Goal: Task Accomplishment & Management: Use online tool/utility

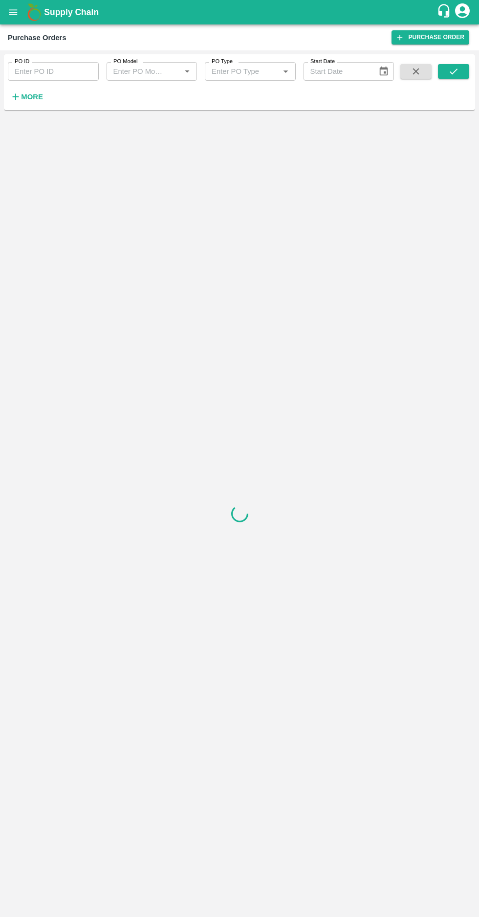
click at [13, 12] on icon "open drawer" at bounding box center [13, 11] width 8 height 5
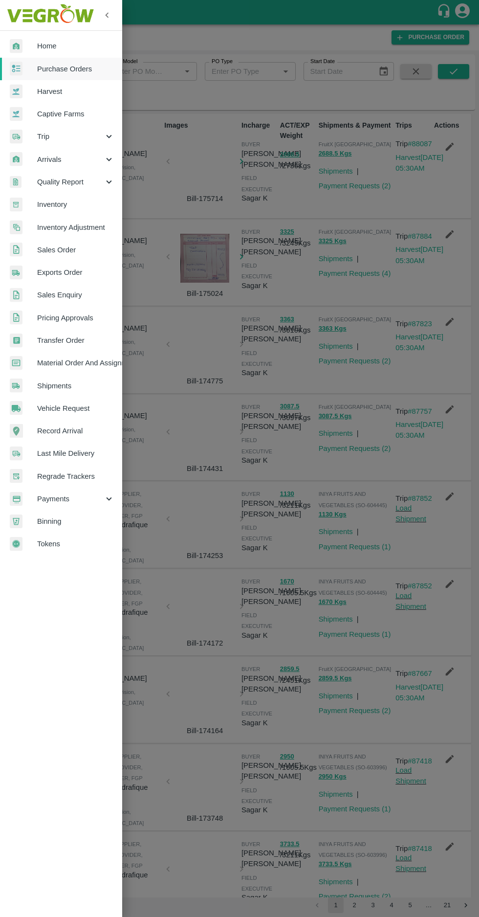
click at [53, 48] on span "Home" at bounding box center [75, 46] width 77 height 11
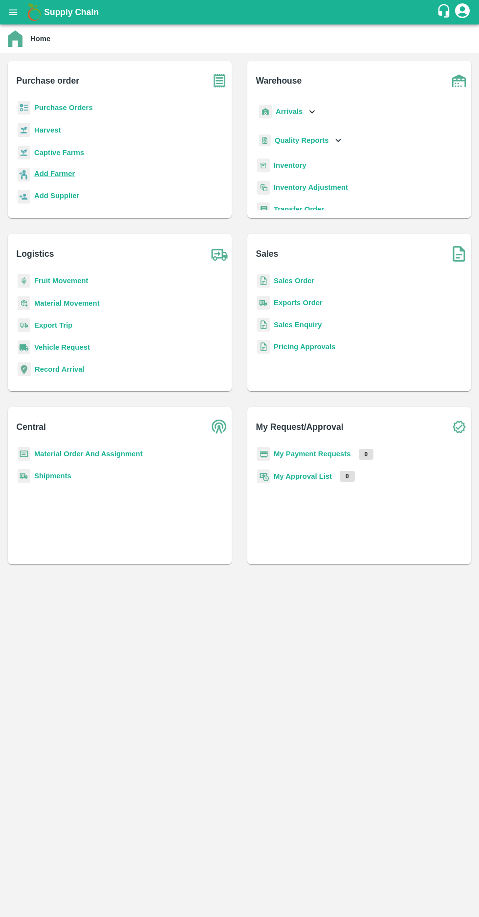
click at [56, 173] on b "Add Farmer" at bounding box center [54, 174] width 41 height 8
click at [72, 109] on b "Purchase Orders" at bounding box center [63, 108] width 59 height 8
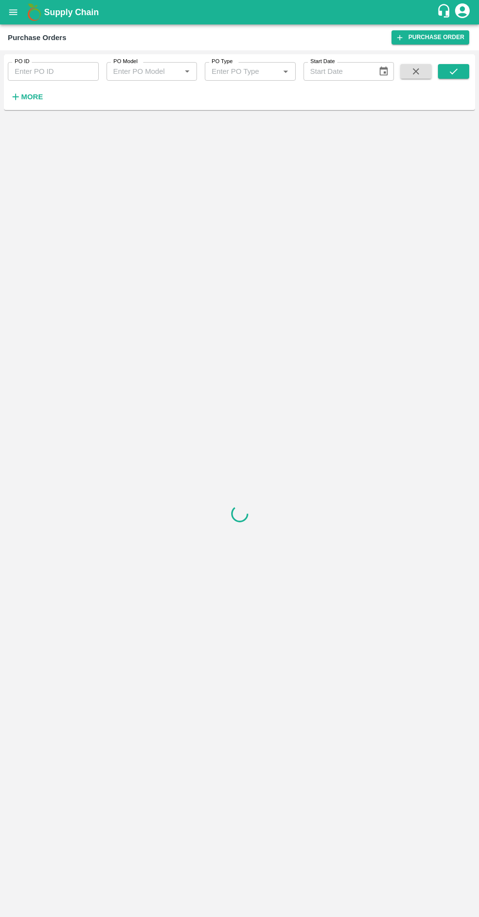
click at [34, 99] on strong "More" at bounding box center [32, 97] width 22 height 8
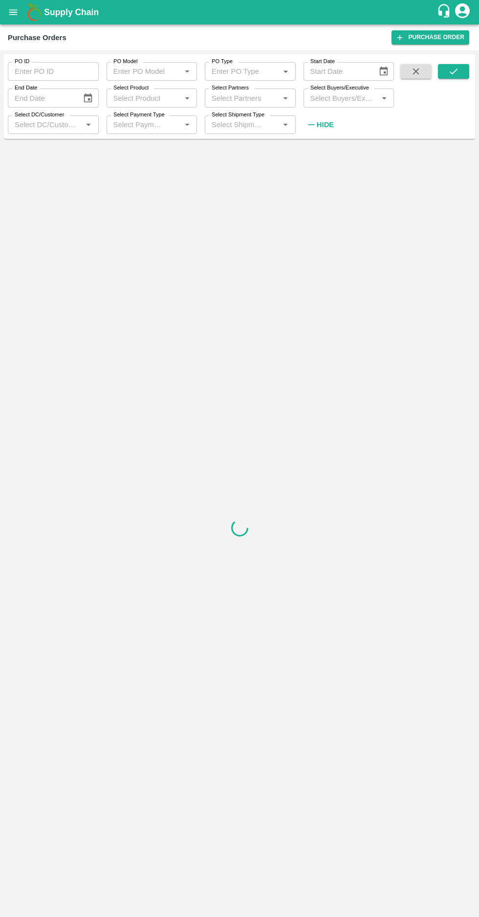
click at [253, 95] on input "Select Partners" at bounding box center [242, 97] width 69 height 13
paste input "[PHONE_NUMBER]"
click at [225, 98] on input "Select Partners" at bounding box center [242, 97] width 69 height 13
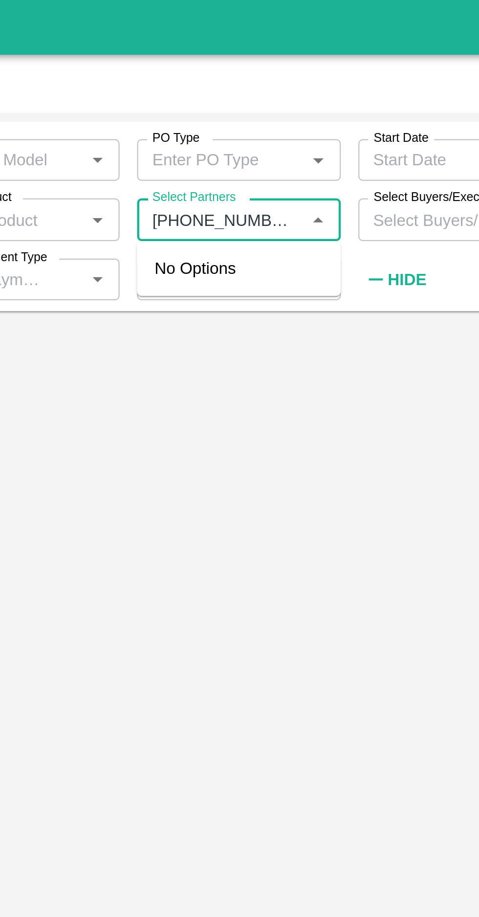
type input "8861340034"
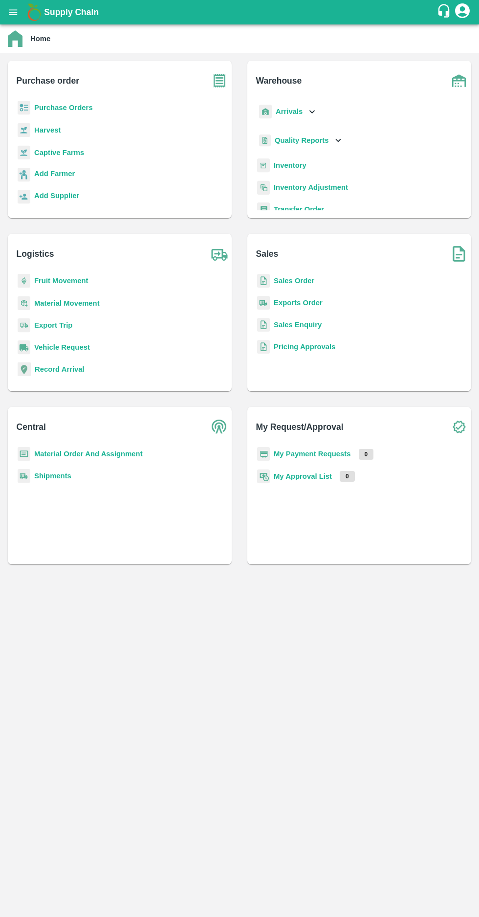
click at [8, 15] on icon "open drawer" at bounding box center [13, 12] width 11 height 11
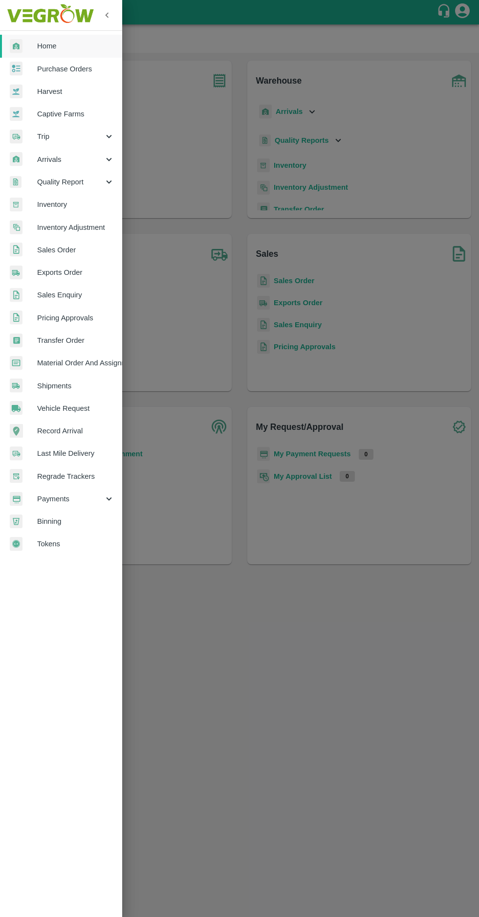
click at [70, 68] on span "Purchase Orders" at bounding box center [75, 69] width 77 height 11
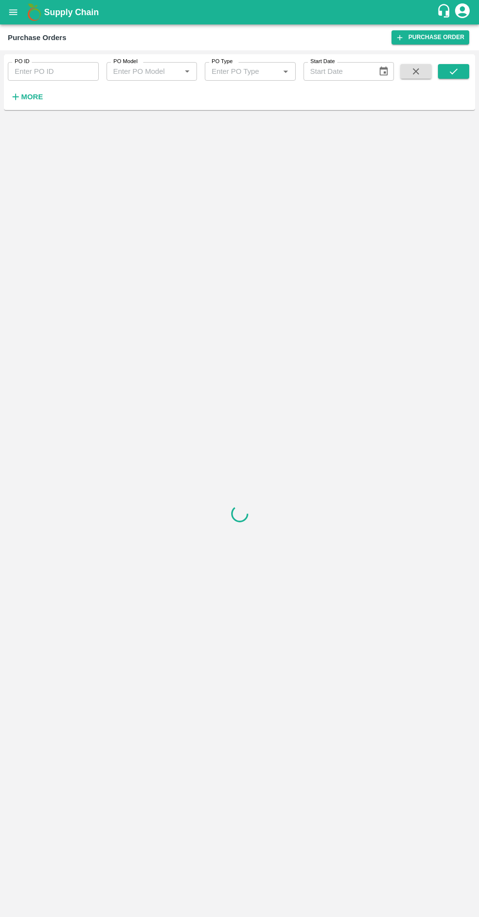
click at [27, 97] on strong "More" at bounding box center [32, 97] width 22 height 8
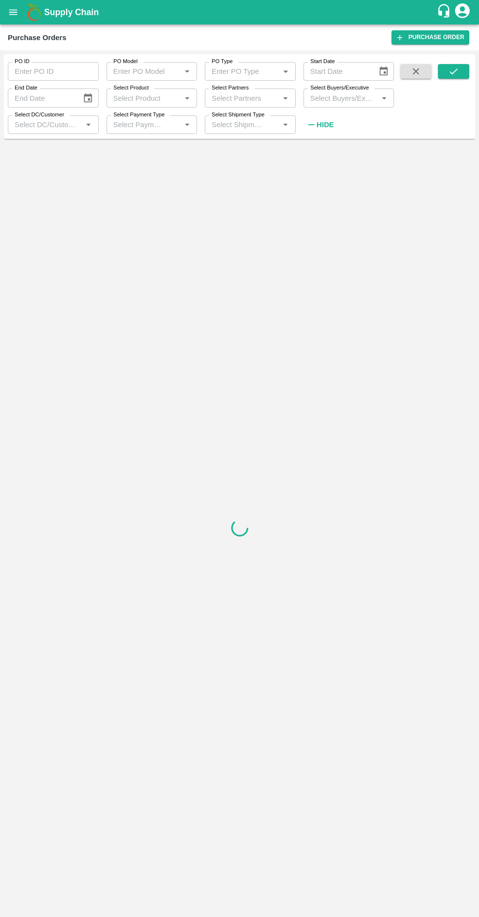
click at [343, 86] on label "Select Buyers/Executive" at bounding box center [340, 88] width 59 height 8
click at [343, 91] on input "Select Buyers/Executive" at bounding box center [341, 97] width 69 height 13
type input "afza"
click at [327, 148] on input "checkbox" at bounding box center [325, 149] width 20 height 20
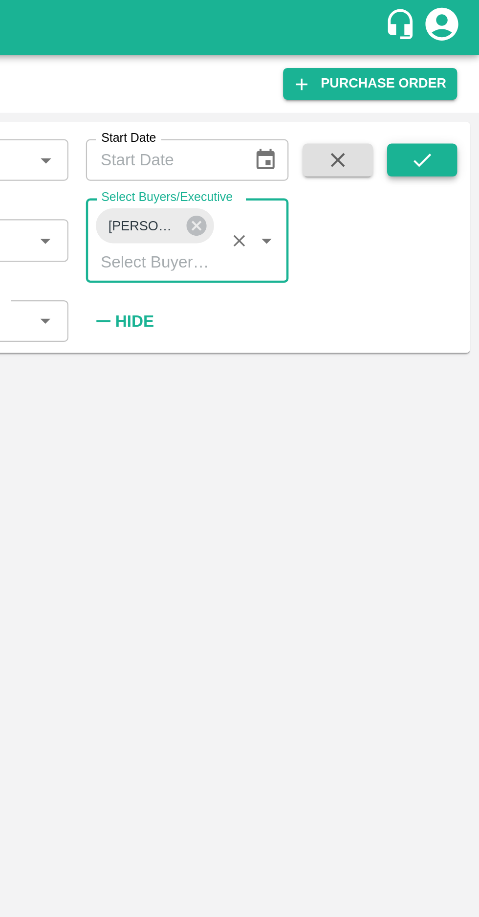
click at [453, 75] on icon "submit" at bounding box center [454, 71] width 11 height 11
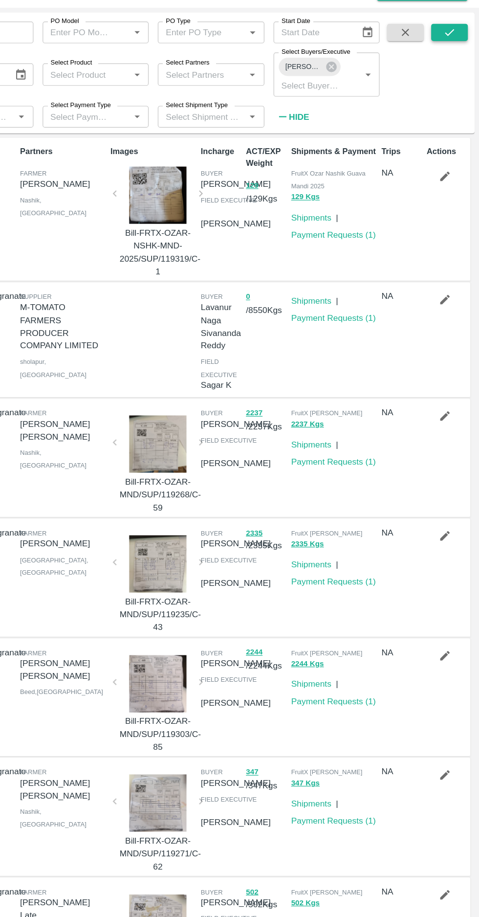
click at [448, 77] on button "submit" at bounding box center [453, 71] width 31 height 15
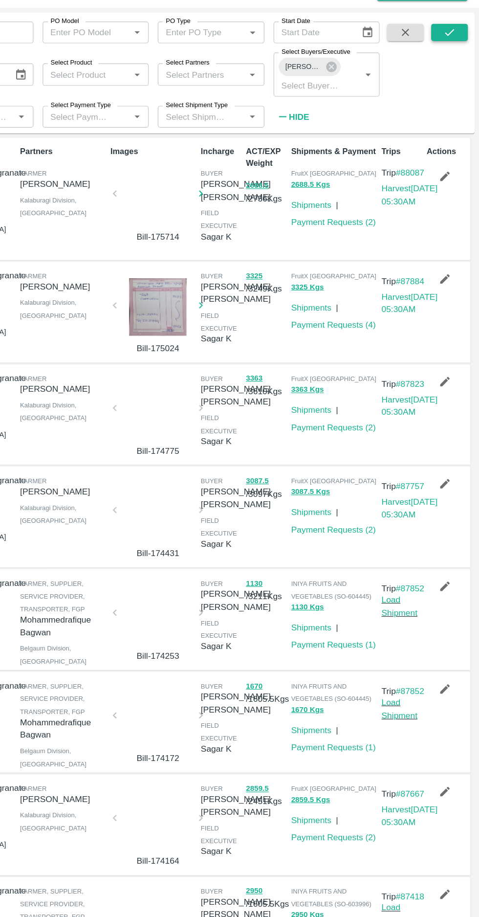
scroll to position [2, 0]
